Goal: Entertainment & Leisure: Consume media (video, audio)

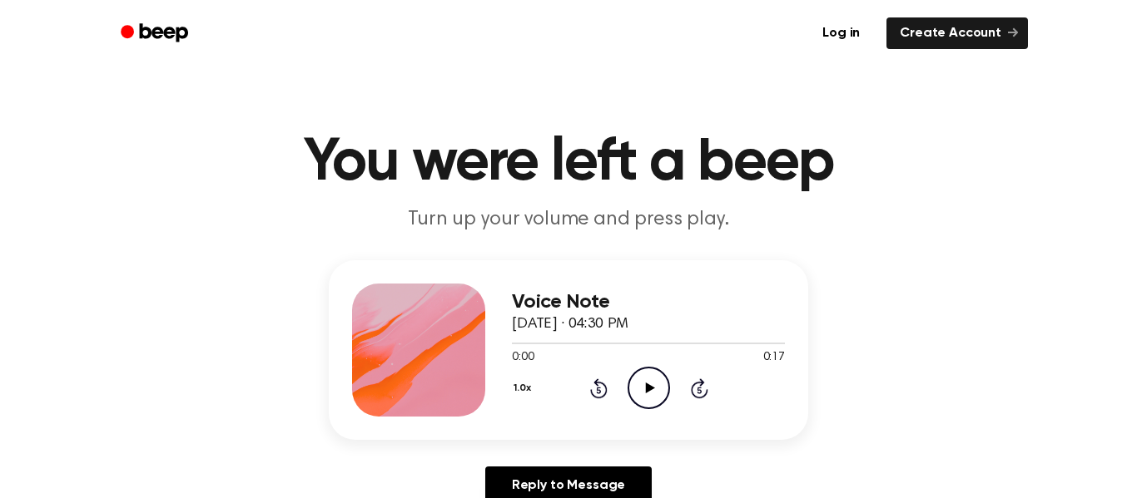
click at [659, 388] on icon "Play Audio" at bounding box center [648, 388] width 42 height 42
click at [645, 389] on icon at bounding box center [649, 388] width 9 height 11
click at [663, 387] on icon "Play Audio" at bounding box center [648, 388] width 42 height 42
click at [652, 396] on icon "Play Audio" at bounding box center [648, 388] width 42 height 42
click at [652, 379] on icon "Play Audio" at bounding box center [648, 388] width 42 height 42
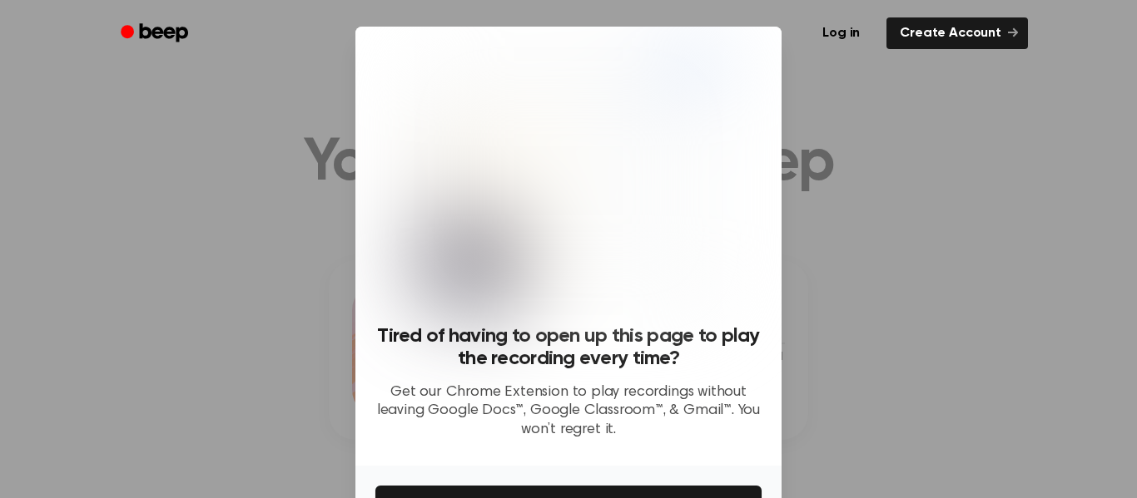
scroll to position [107, 0]
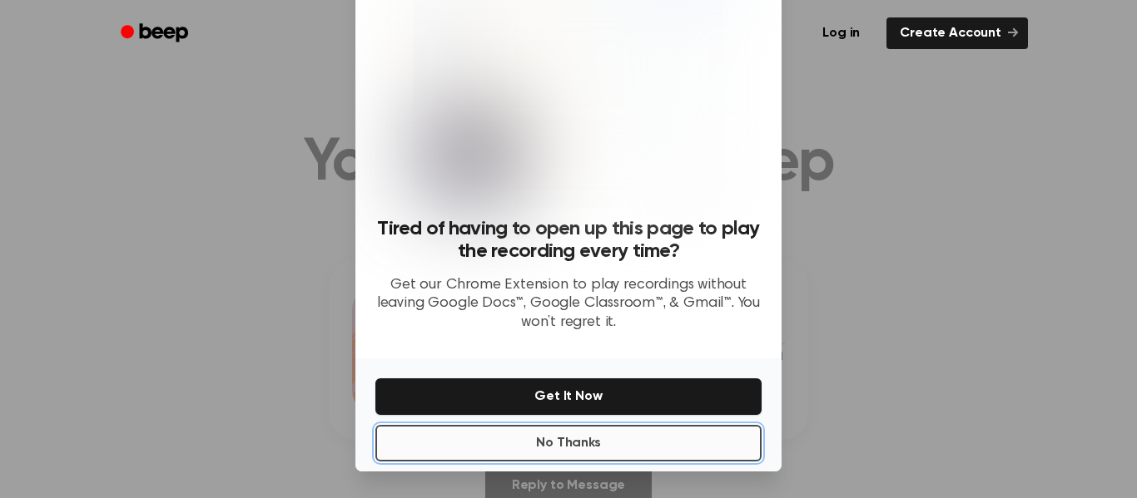
click at [632, 445] on button "No Thanks" at bounding box center [568, 443] width 386 height 37
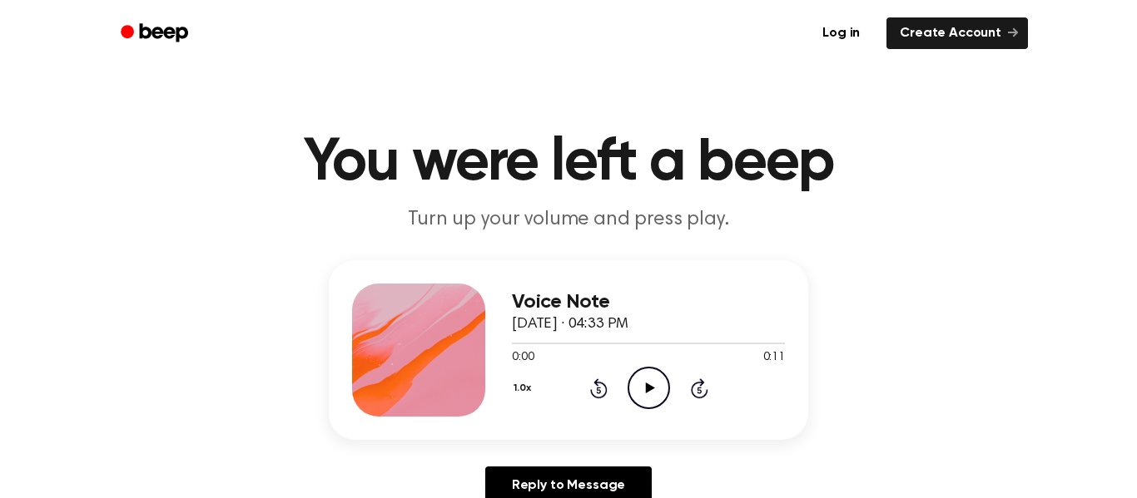
click at [645, 398] on icon "Play Audio" at bounding box center [648, 388] width 42 height 42
click at [647, 385] on icon at bounding box center [649, 388] width 9 height 11
click at [656, 387] on icon "Play Audio" at bounding box center [648, 388] width 42 height 42
click at [651, 381] on icon "Play Audio" at bounding box center [648, 388] width 42 height 42
click at [637, 384] on icon "Play Audio" at bounding box center [648, 388] width 42 height 42
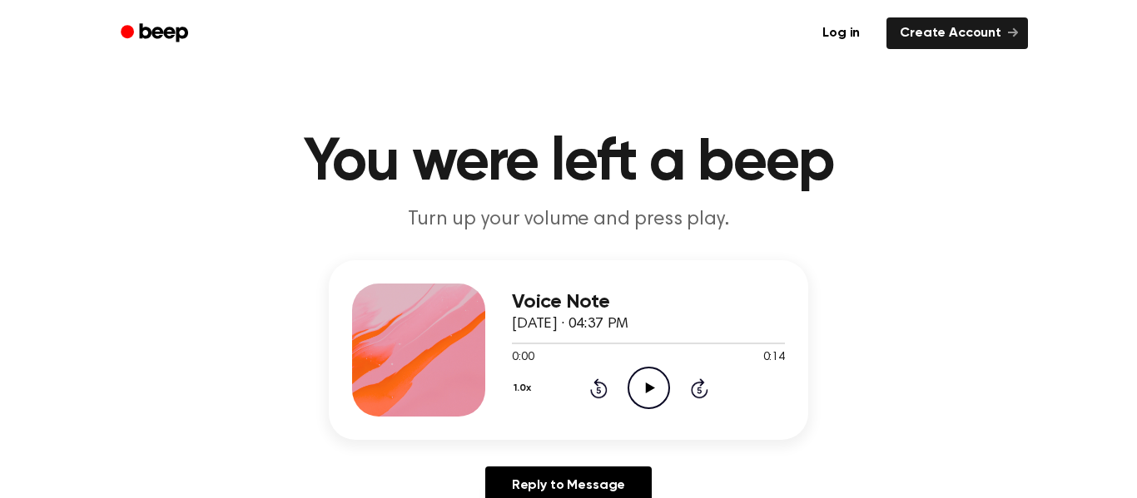
click at [648, 386] on icon at bounding box center [649, 388] width 9 height 11
click at [644, 395] on icon "Play Audio" at bounding box center [648, 388] width 42 height 42
click at [632, 379] on icon "Play Audio" at bounding box center [648, 388] width 42 height 42
click at [660, 394] on icon "Play Audio" at bounding box center [648, 388] width 42 height 42
click at [661, 389] on icon "Play Audio" at bounding box center [648, 388] width 42 height 42
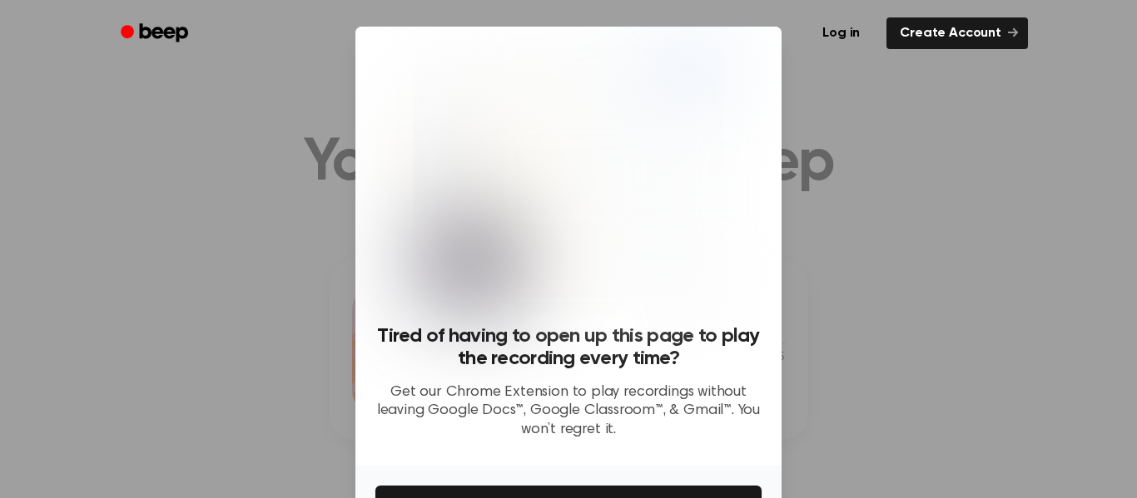
click at [661, 389] on p "Get our Chrome Extension to play recordings without leaving Google Docs™, Googl…" at bounding box center [568, 412] width 386 height 57
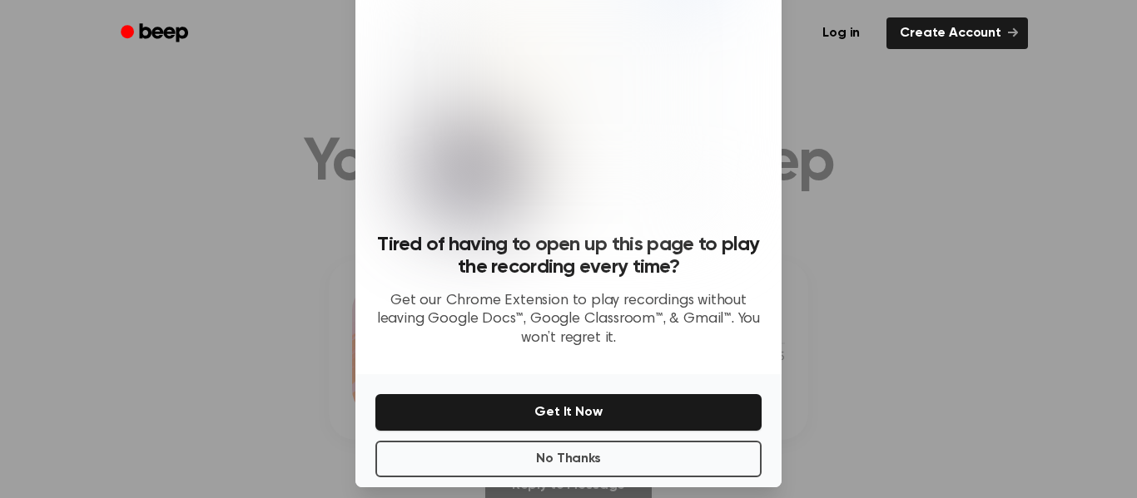
scroll to position [94, 0]
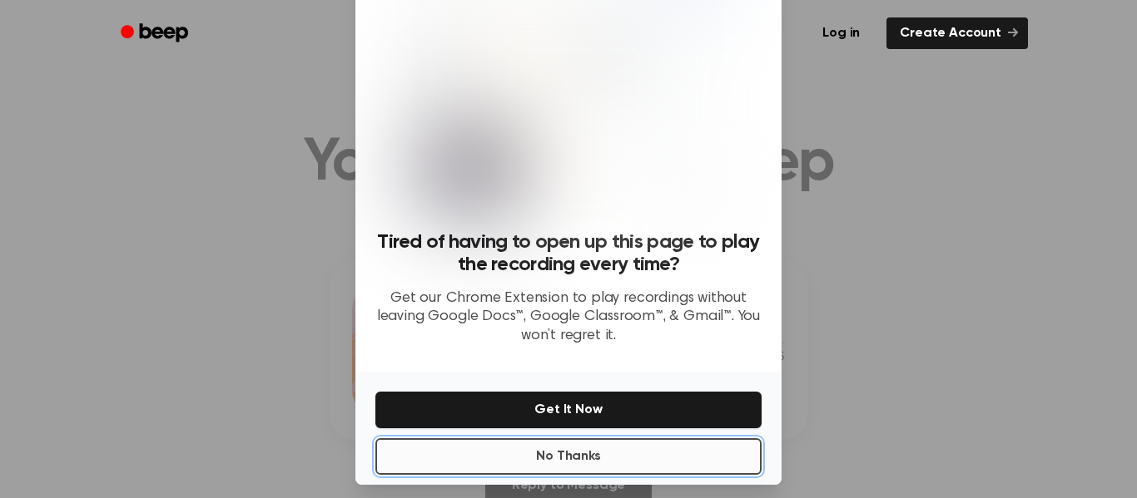
click at [685, 453] on button "No Thanks" at bounding box center [568, 457] width 386 height 37
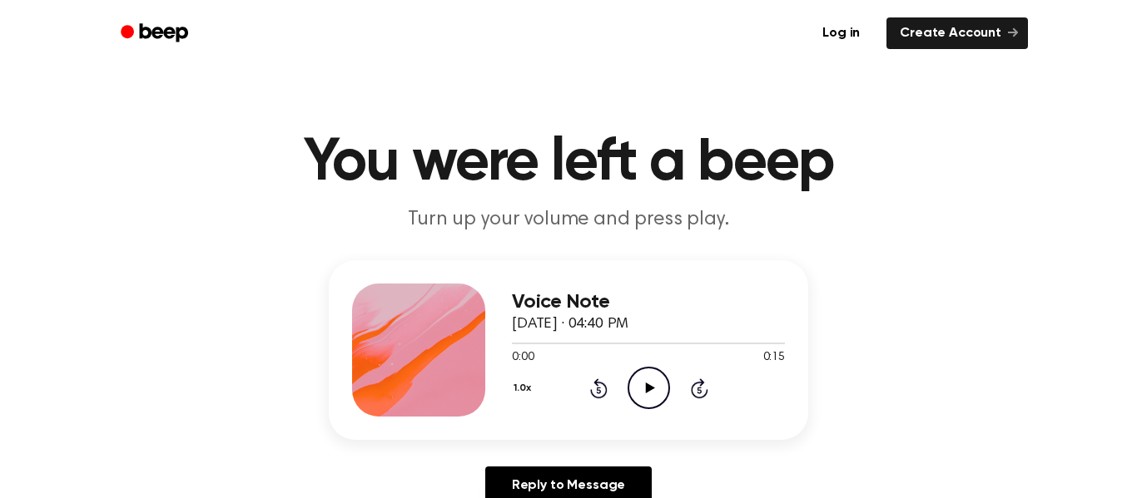
click at [647, 371] on icon "Play Audio" at bounding box center [648, 388] width 42 height 42
click at [651, 374] on icon "Play Audio" at bounding box center [648, 388] width 42 height 42
click at [651, 390] on icon at bounding box center [649, 388] width 9 height 11
click at [647, 394] on icon "Play Audio" at bounding box center [648, 388] width 42 height 42
